Goal: Task Accomplishment & Management: Complete application form

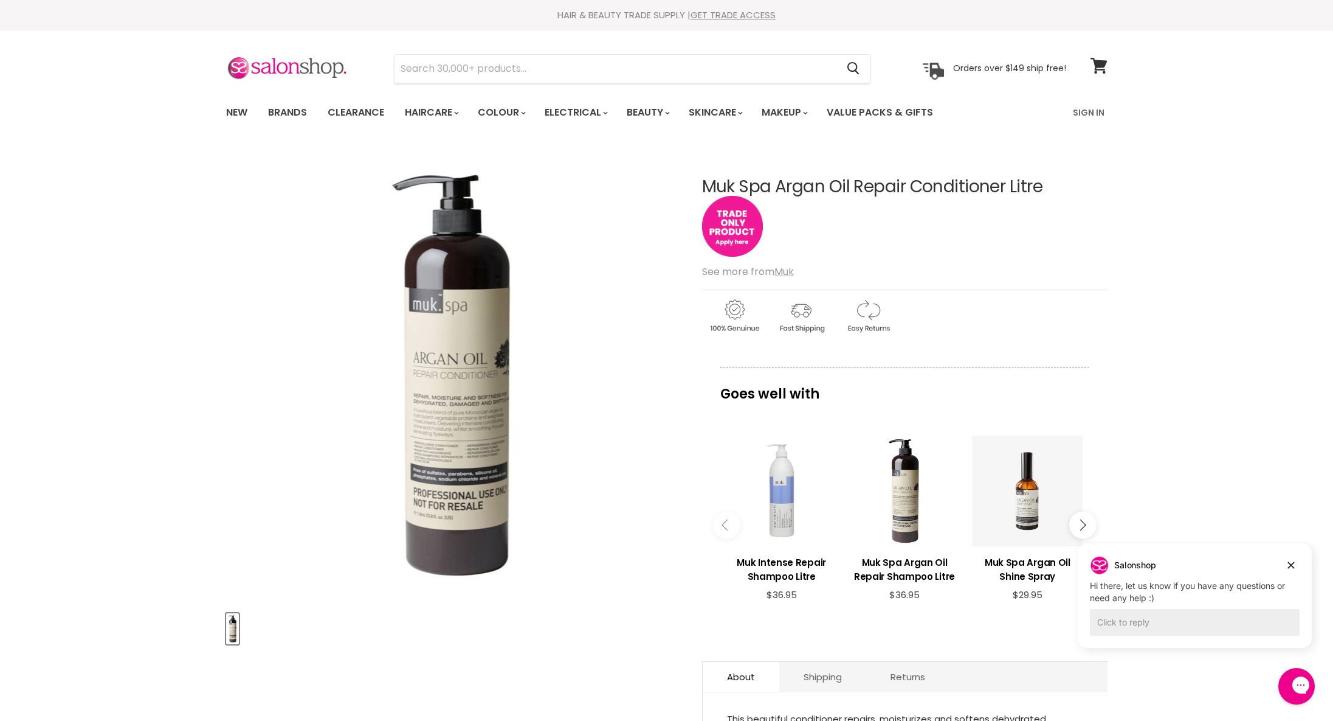
click at [743, 225] on img "Main content" at bounding box center [732, 226] width 61 height 61
